Goal: Check status: Check status

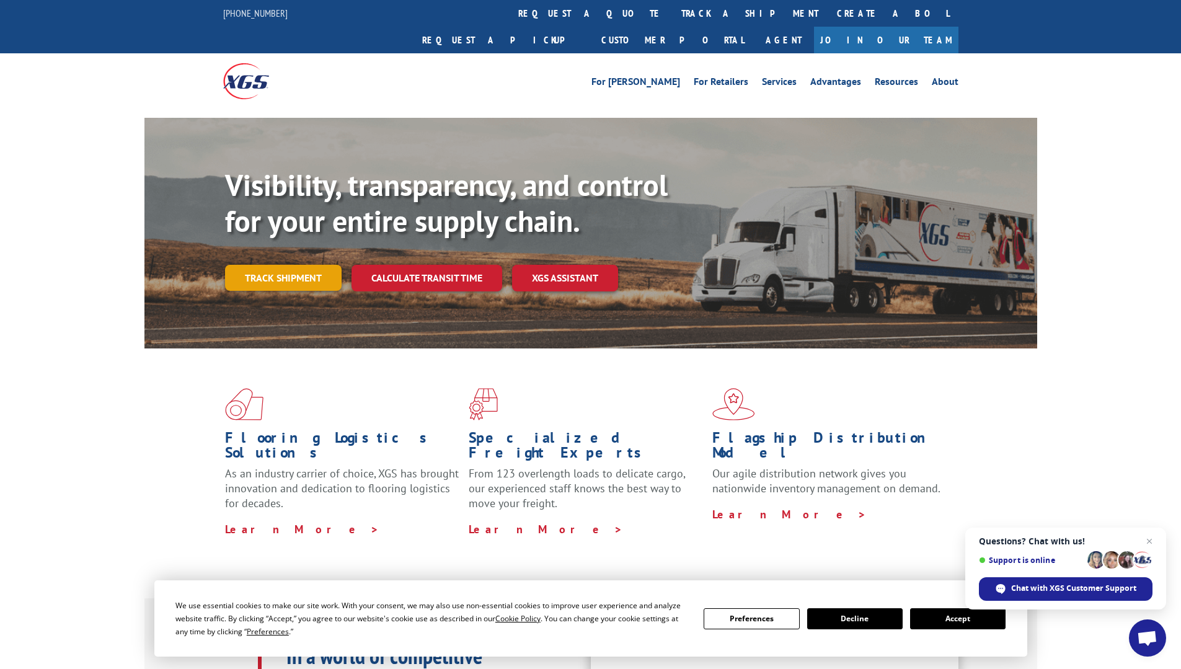
click at [266, 265] on link "Track shipment" at bounding box center [283, 278] width 117 height 26
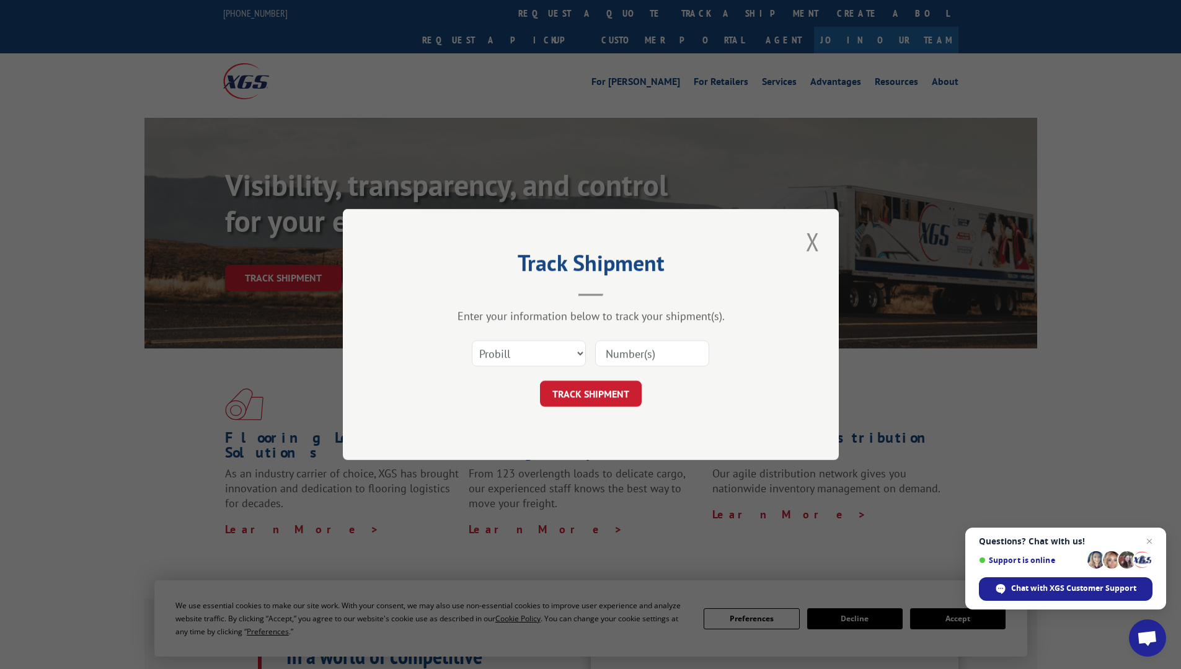
click at [613, 353] on input at bounding box center [652, 353] width 114 height 26
type input "2821896"
click at [614, 389] on button "TRACK SHIPMENT" at bounding box center [591, 394] width 102 height 26
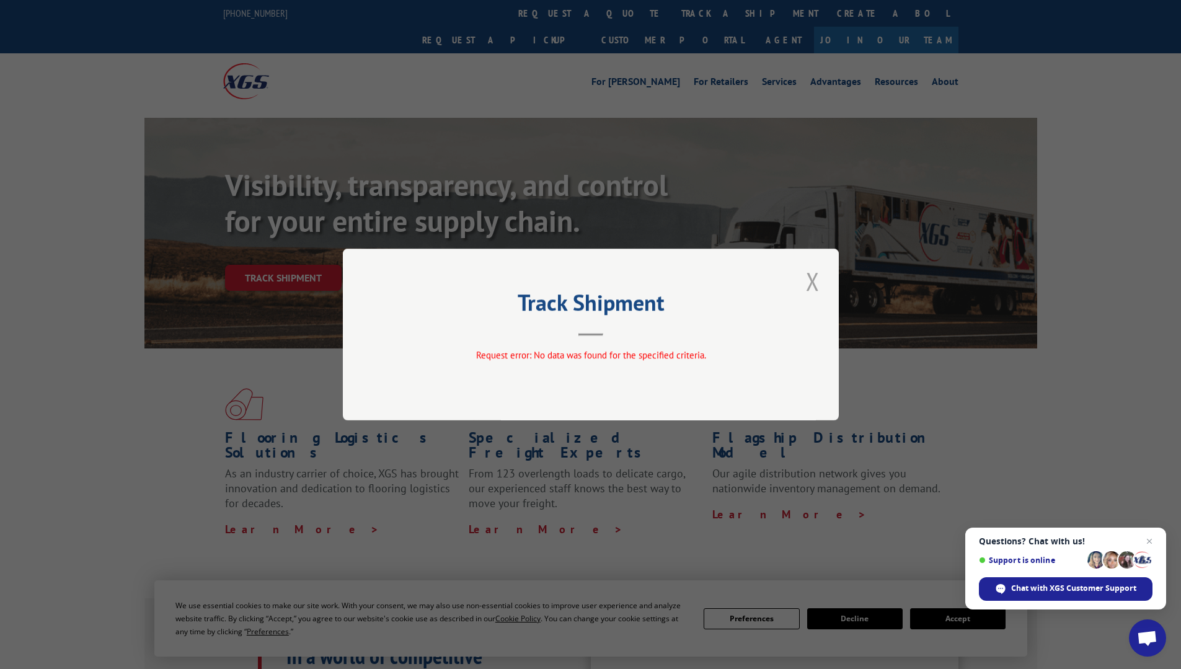
click at [815, 281] on button "Close modal" at bounding box center [812, 281] width 21 height 34
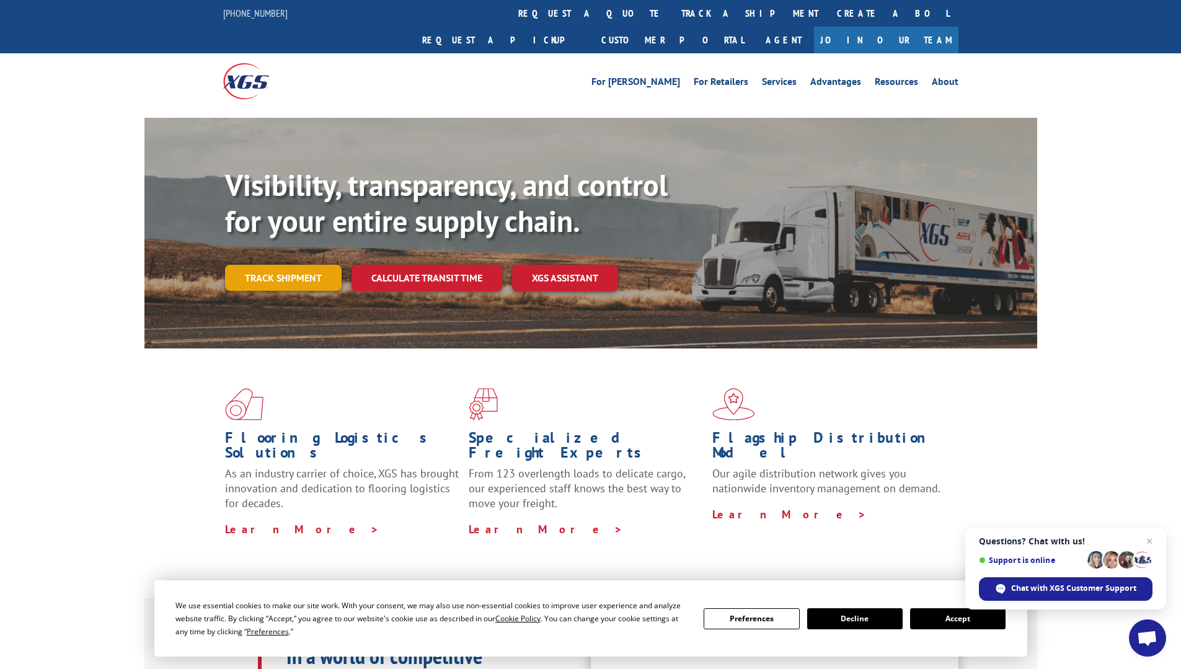
click at [275, 265] on link "Track shipment" at bounding box center [283, 278] width 117 height 26
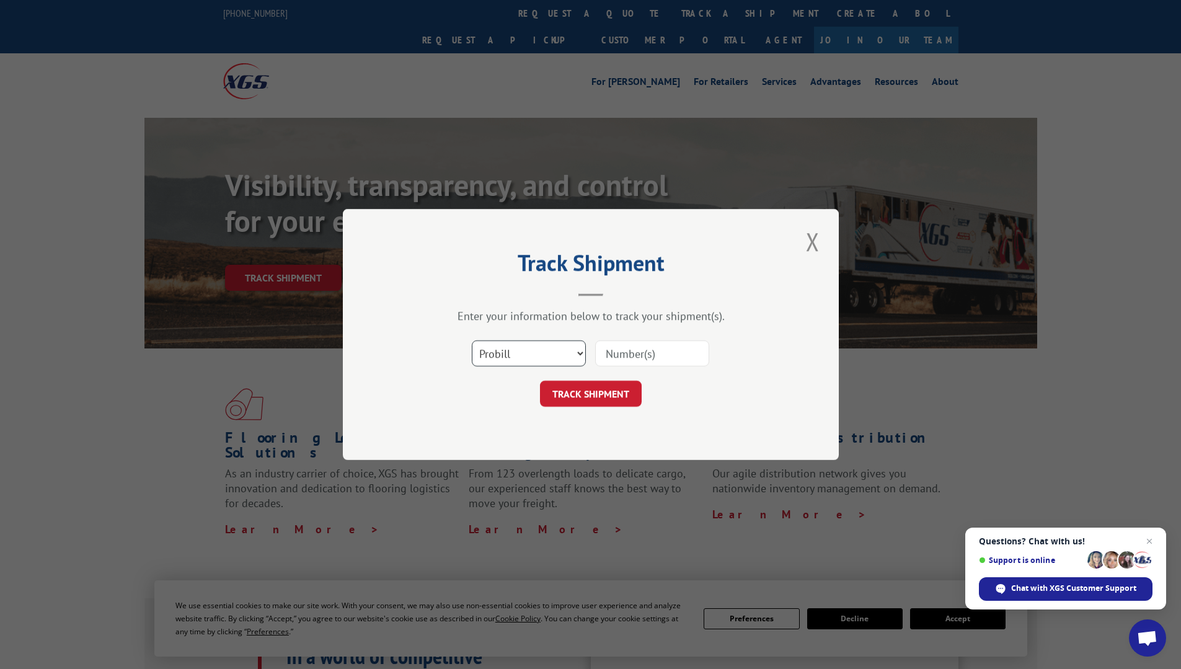
click at [583, 356] on select "Select category... Probill BOL PO" at bounding box center [529, 353] width 114 height 26
select select "bol"
click at [472, 340] on select "Select category... Probill BOL PO" at bounding box center [529, 353] width 114 height 26
click at [640, 351] on input at bounding box center [652, 353] width 114 height 26
type input "2821896"
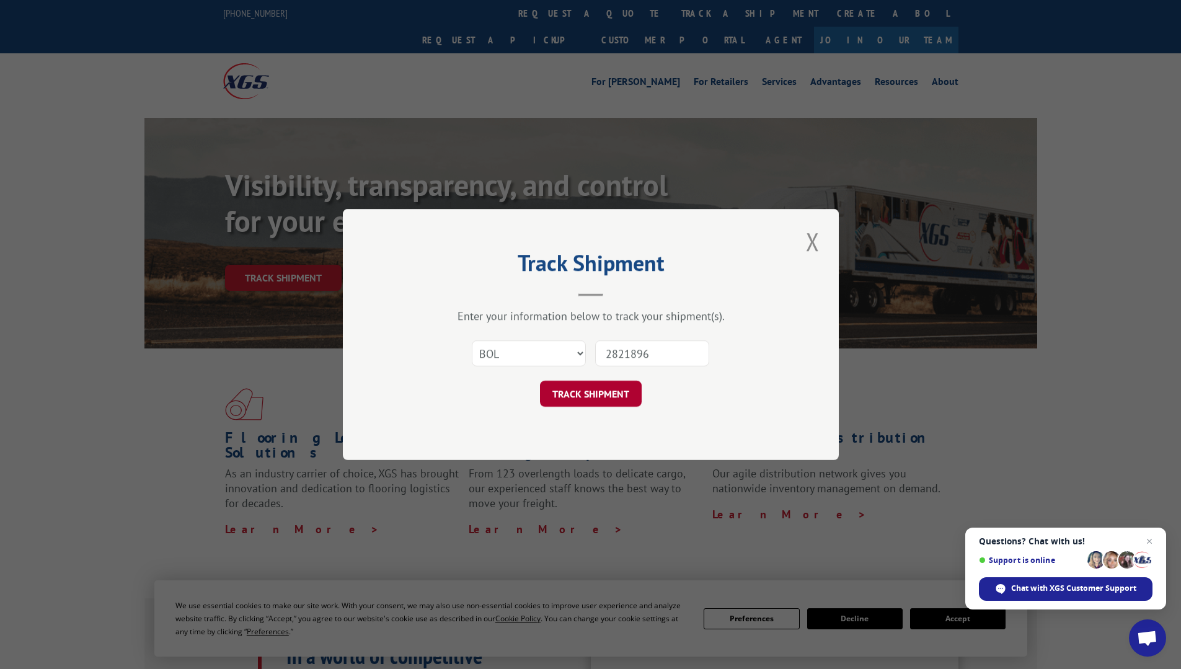
click at [565, 400] on button "TRACK SHIPMENT" at bounding box center [591, 394] width 102 height 26
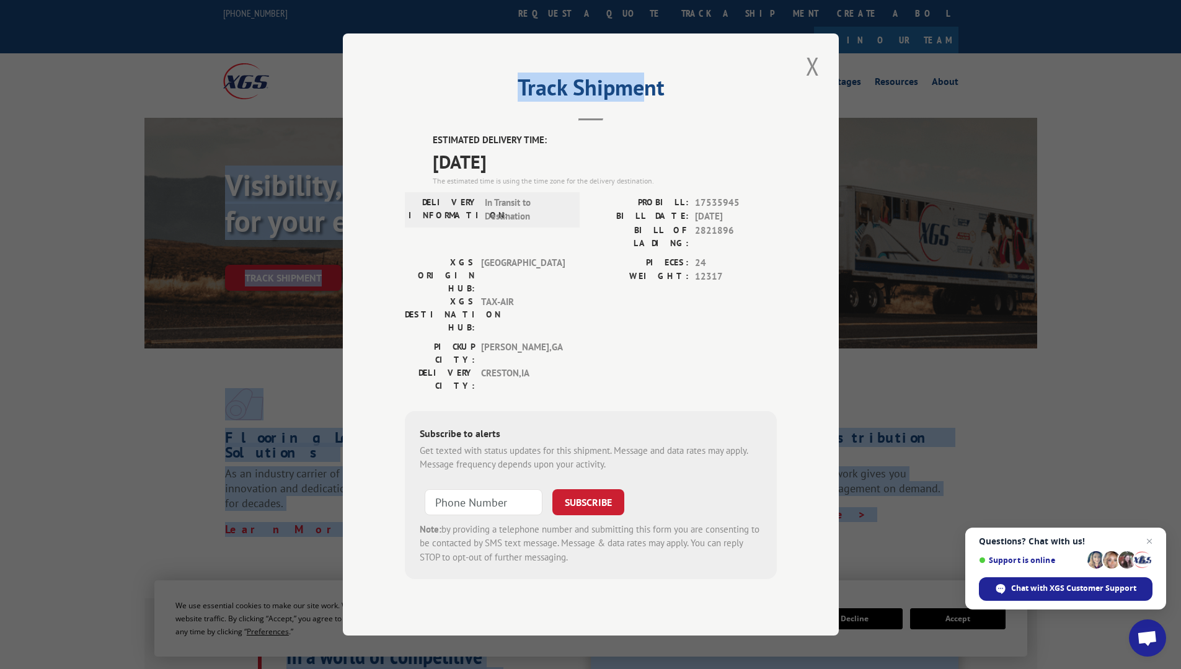
drag, startPoint x: 638, startPoint y: 99, endPoint x: -206, endPoint y: 84, distance: 844.2
click at [812, 83] on button "Close modal" at bounding box center [812, 66] width 21 height 34
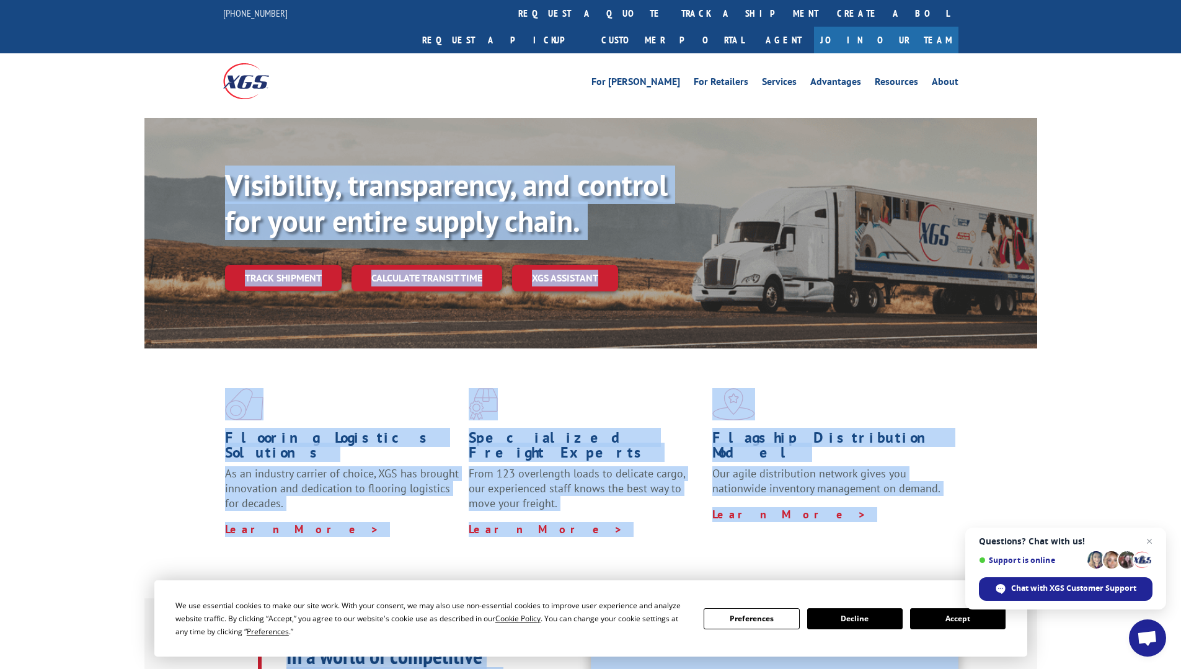
click at [952, 388] on span at bounding box center [834, 404] width 244 height 32
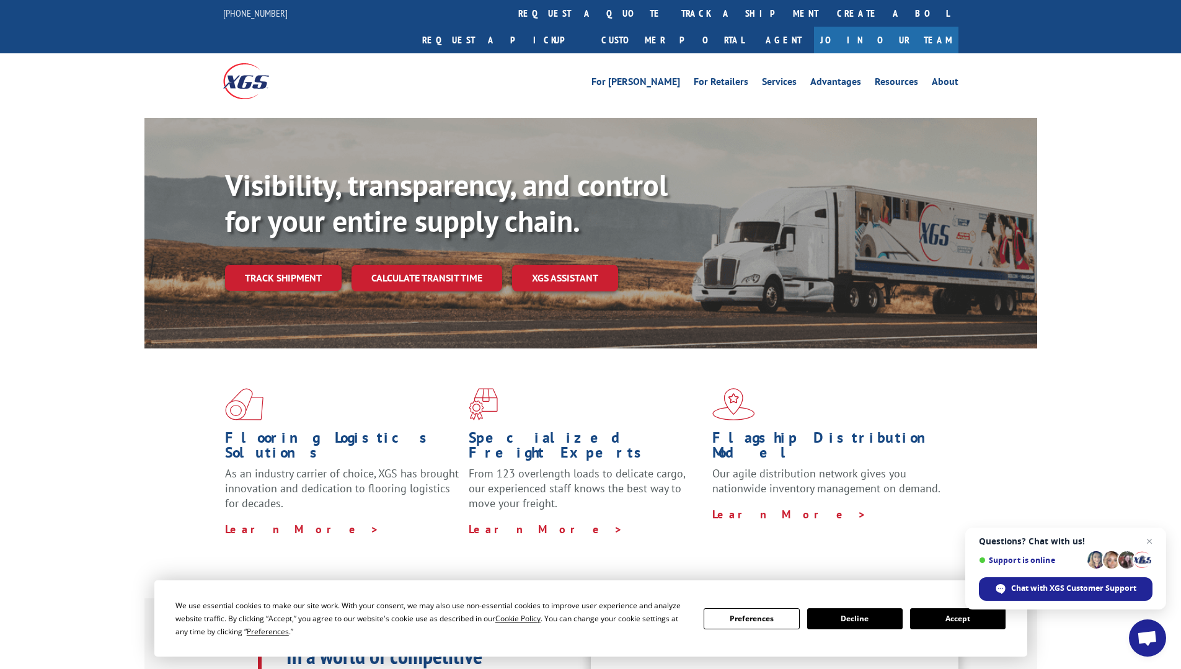
click at [849, 617] on button "Decline" at bounding box center [854, 618] width 95 height 21
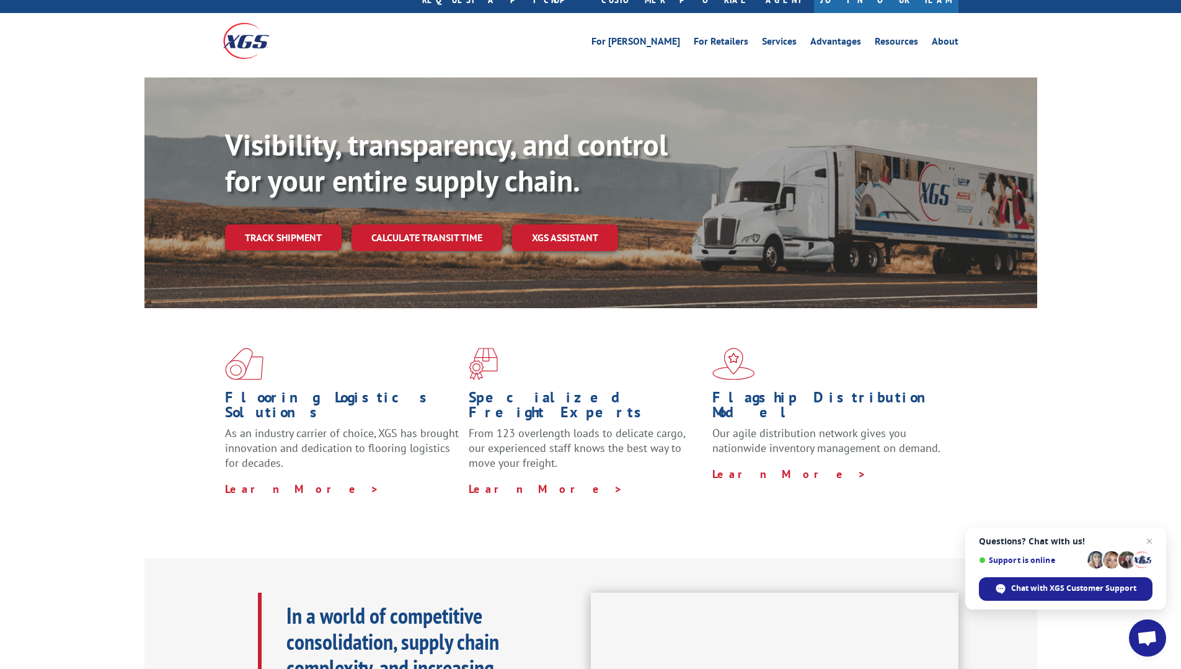
scroll to position [62, 0]
